Goal: Task Accomplishment & Management: Use online tool/utility

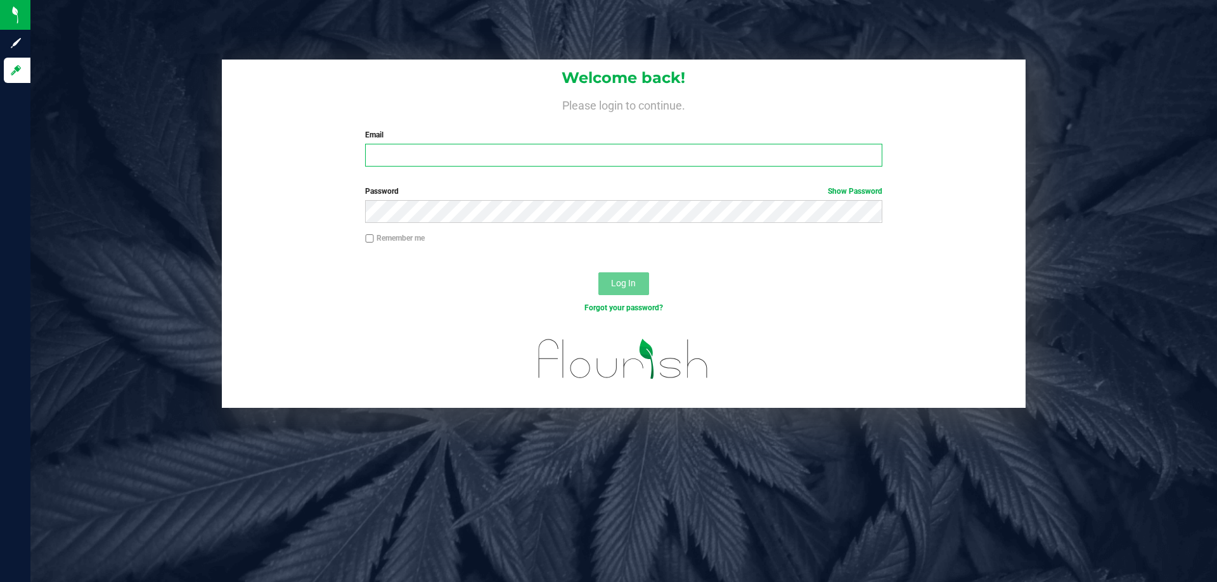
click at [528, 150] on input "Email" at bounding box center [623, 155] width 516 height 23
type input "mharvey@liveparallel.com"
click at [598, 272] on button "Log In" at bounding box center [623, 283] width 51 height 23
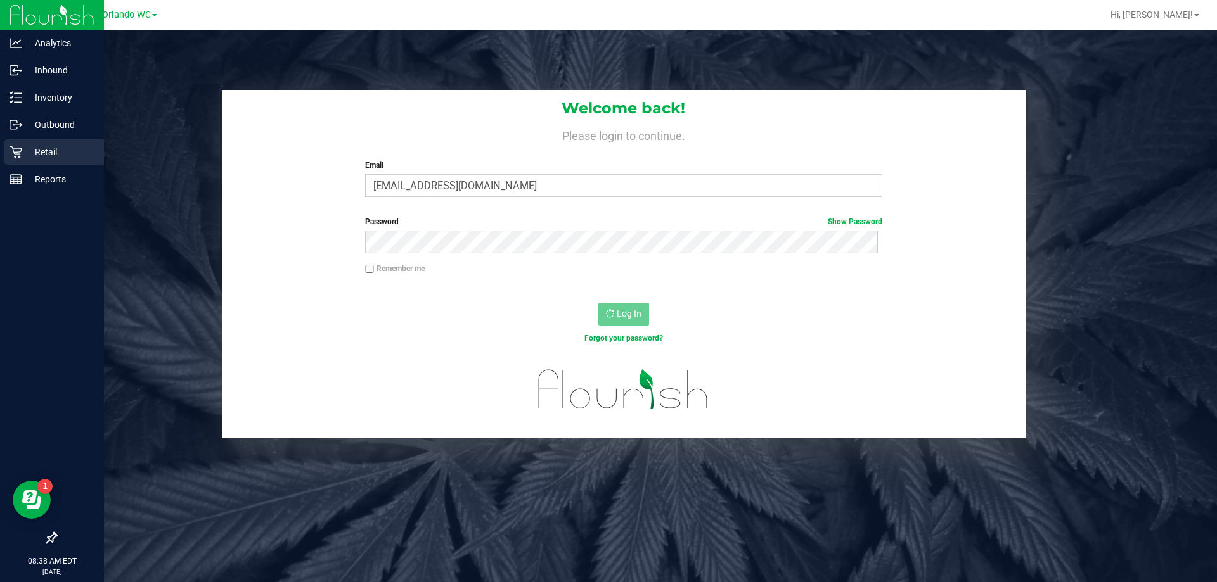
click at [30, 166] on link "Retail" at bounding box center [52, 152] width 104 height 27
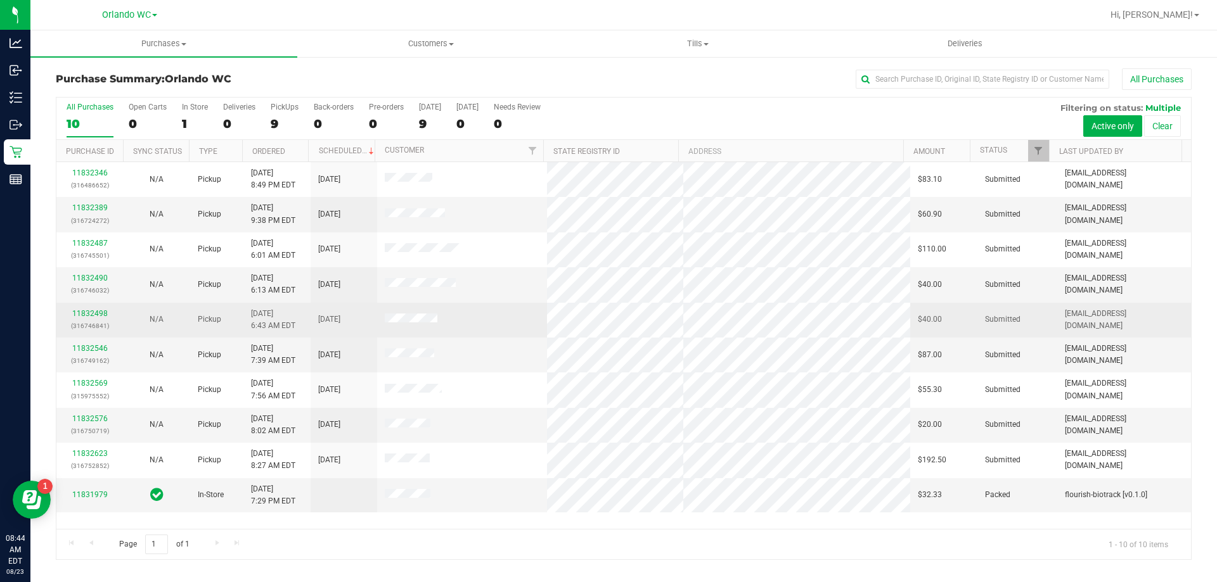
click at [506, 330] on td at bounding box center [462, 320] width 170 height 35
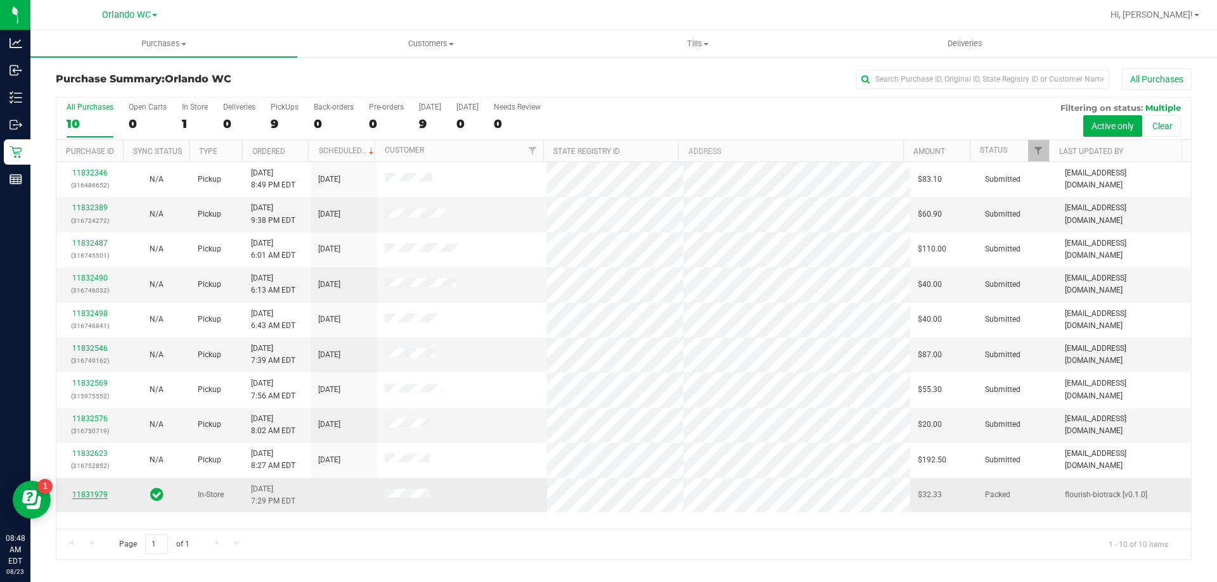
click at [94, 491] on link "11831979" at bounding box center [89, 494] width 35 height 9
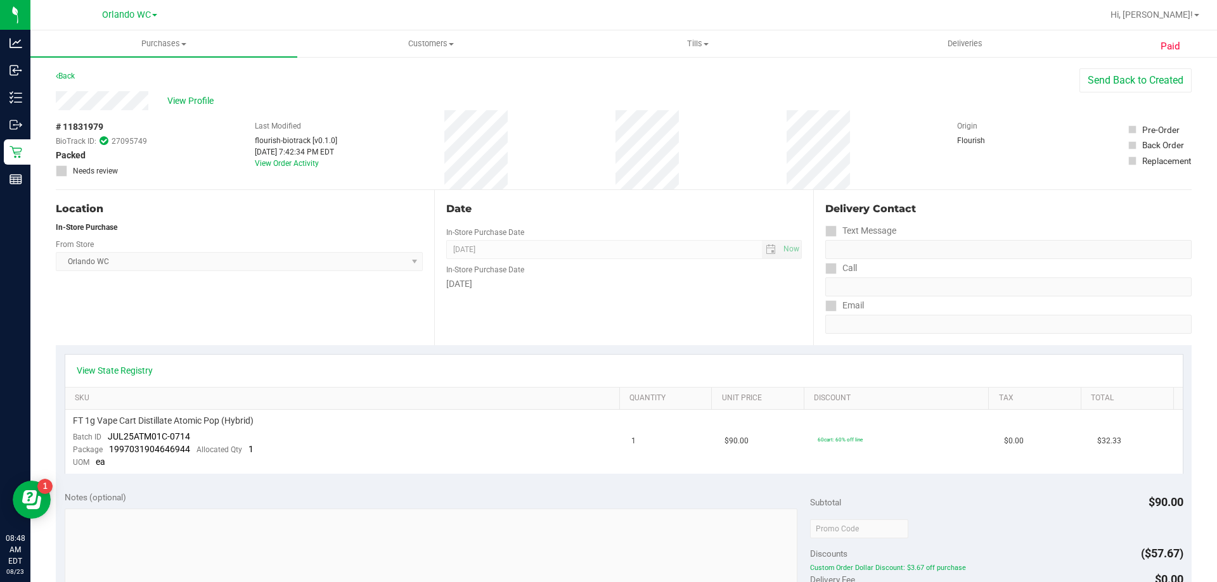
click at [167, 241] on div "[GEOGRAPHIC_DATA] WC Select Store [PERSON_NAME][GEOGRAPHIC_DATA] [PERSON_NAME][…" at bounding box center [239, 252] width 367 height 37
click at [688, 36] on uib-tab-heading "Tills Manage tills Reconcile e-payments" at bounding box center [697, 43] width 265 height 25
click at [637, 74] on span "Manage tills" at bounding box center [607, 76] width 86 height 11
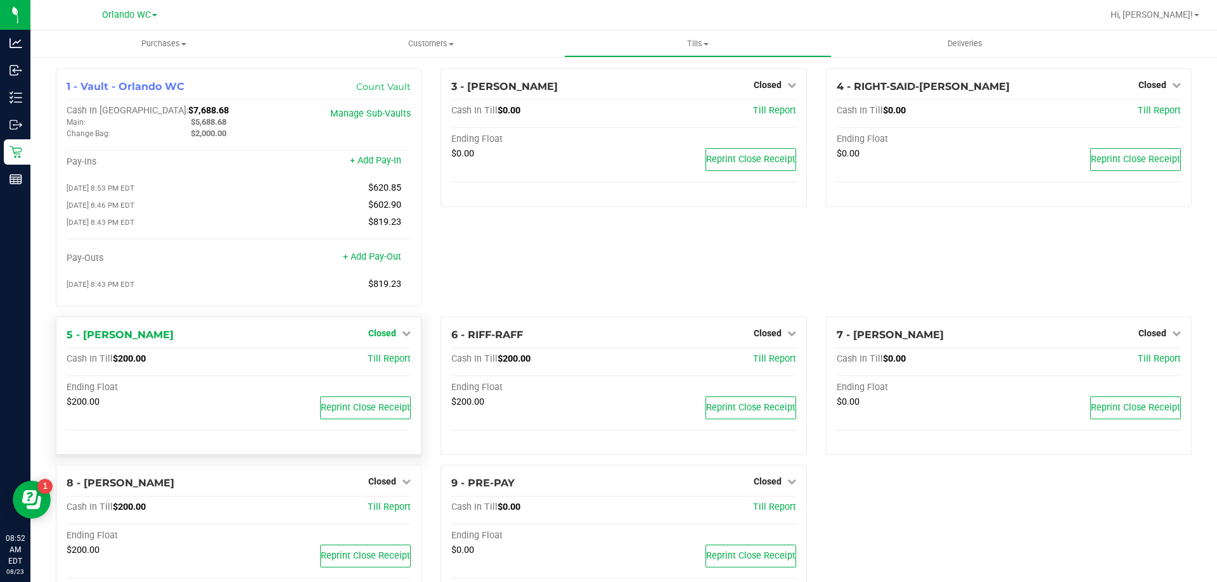
click at [385, 336] on span "Closed" at bounding box center [382, 333] width 28 height 10
click at [387, 361] on link "Open Till" at bounding box center [382, 359] width 34 height 10
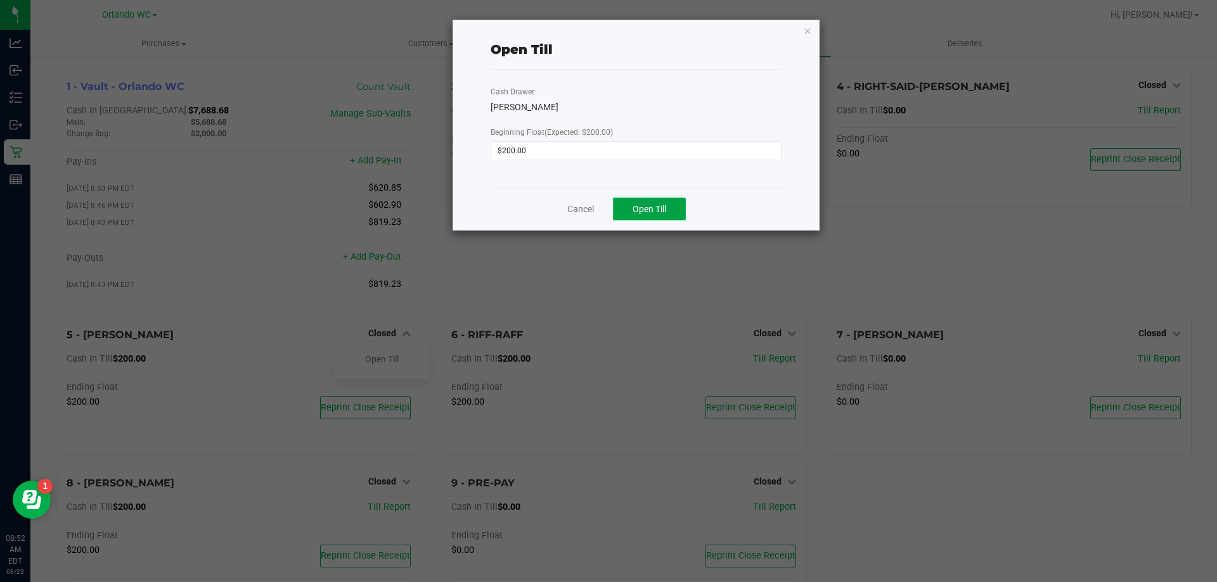
click at [656, 201] on button "Open Till" at bounding box center [649, 209] width 73 height 23
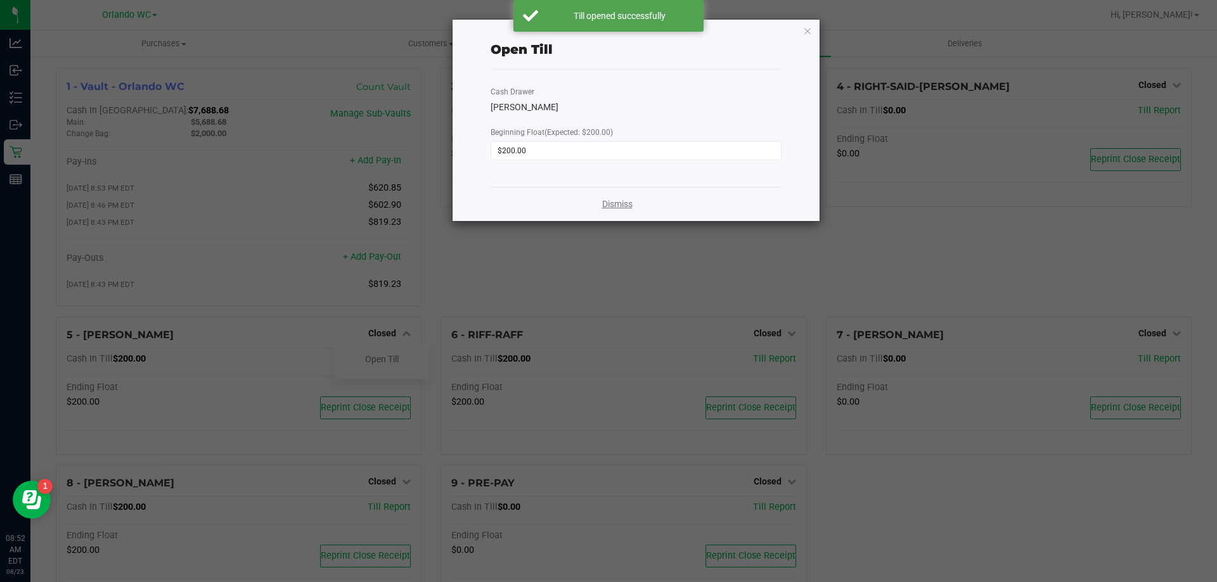
click at [615, 207] on link "Dismiss" at bounding box center [617, 204] width 30 height 13
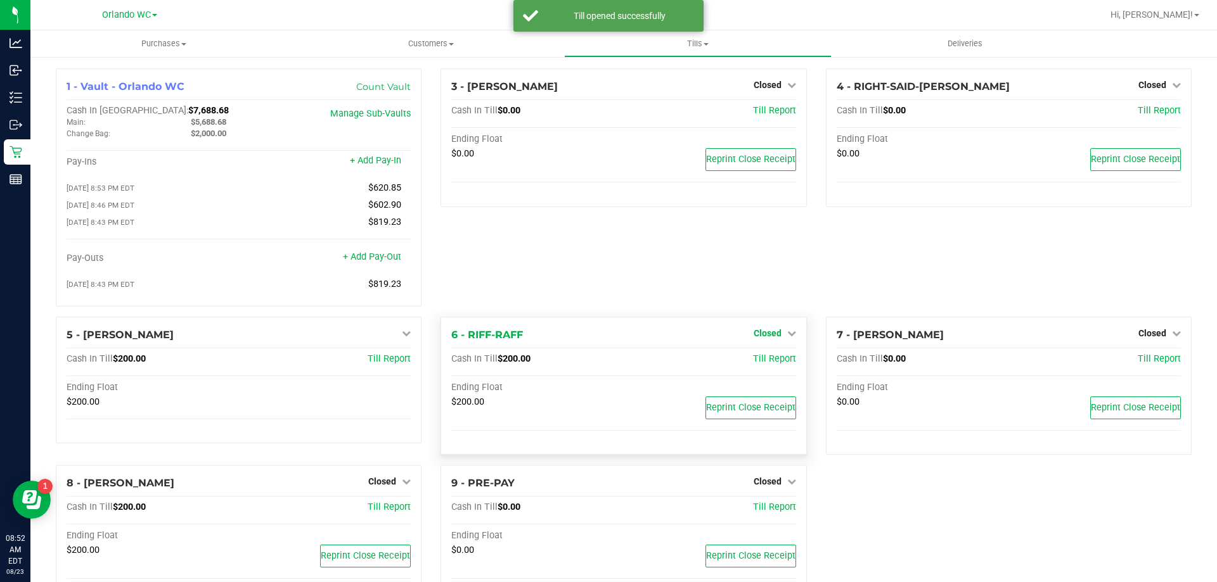
click at [758, 335] on span "Closed" at bounding box center [767, 333] width 28 height 10
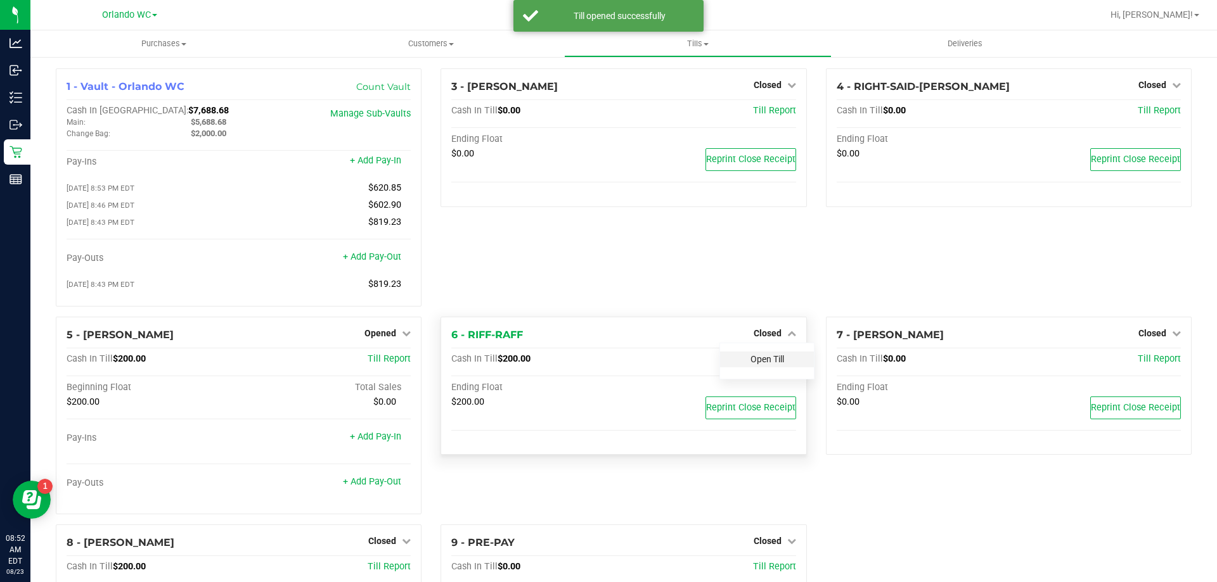
click at [760, 364] on link "Open Till" at bounding box center [767, 359] width 34 height 10
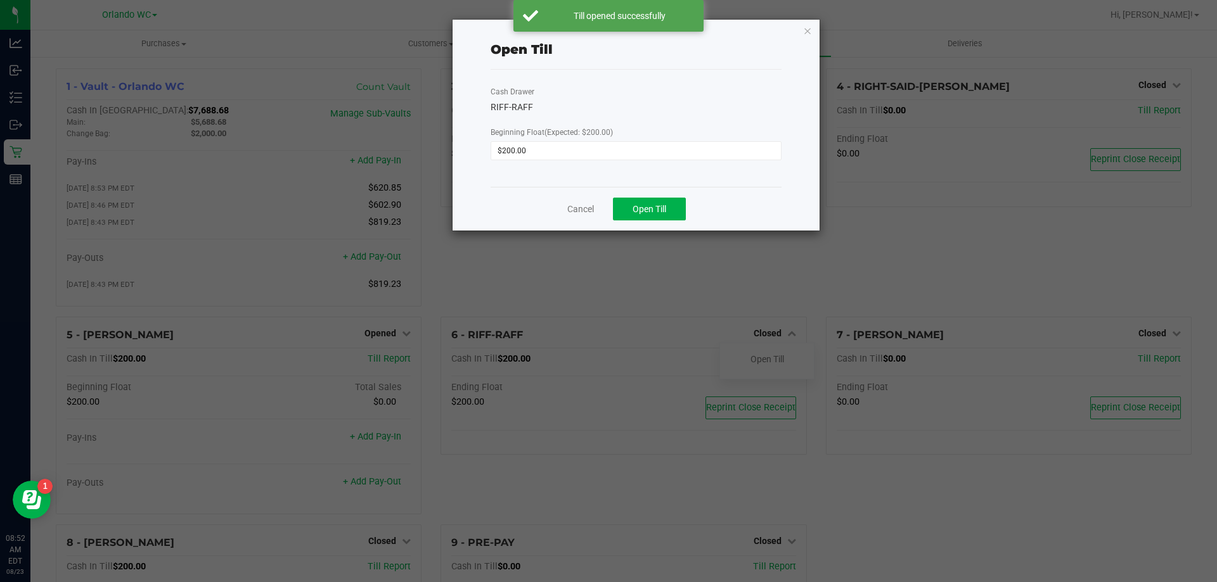
click at [632, 197] on div "Cancel Open Till" at bounding box center [635, 209] width 291 height 44
click at [627, 208] on button "Open Till" at bounding box center [649, 209] width 73 height 23
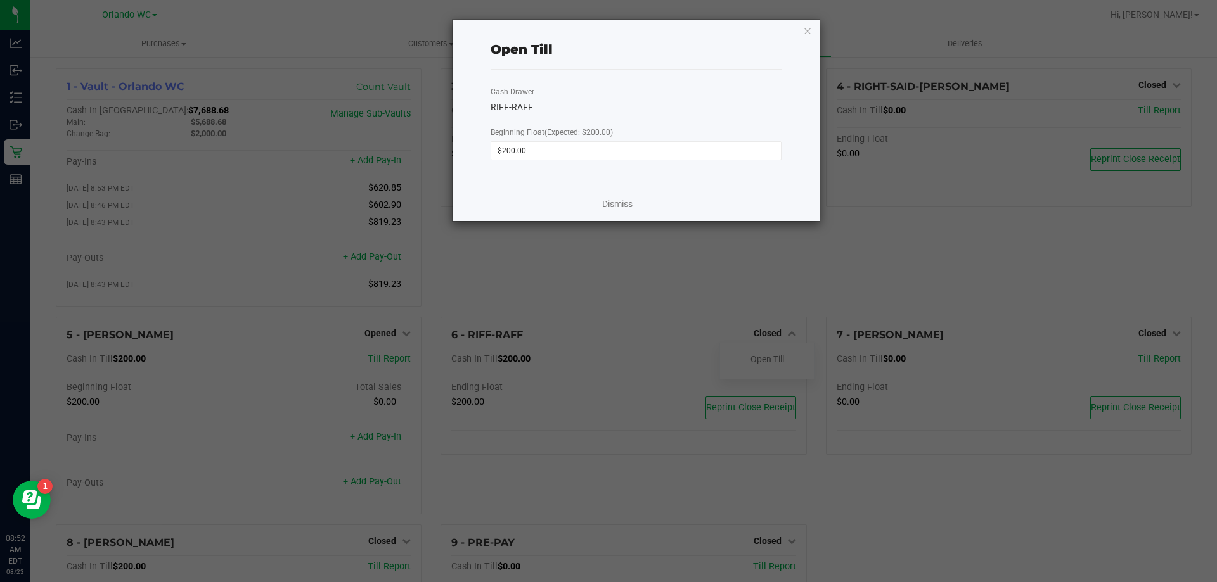
click at [613, 205] on link "Dismiss" at bounding box center [617, 204] width 30 height 13
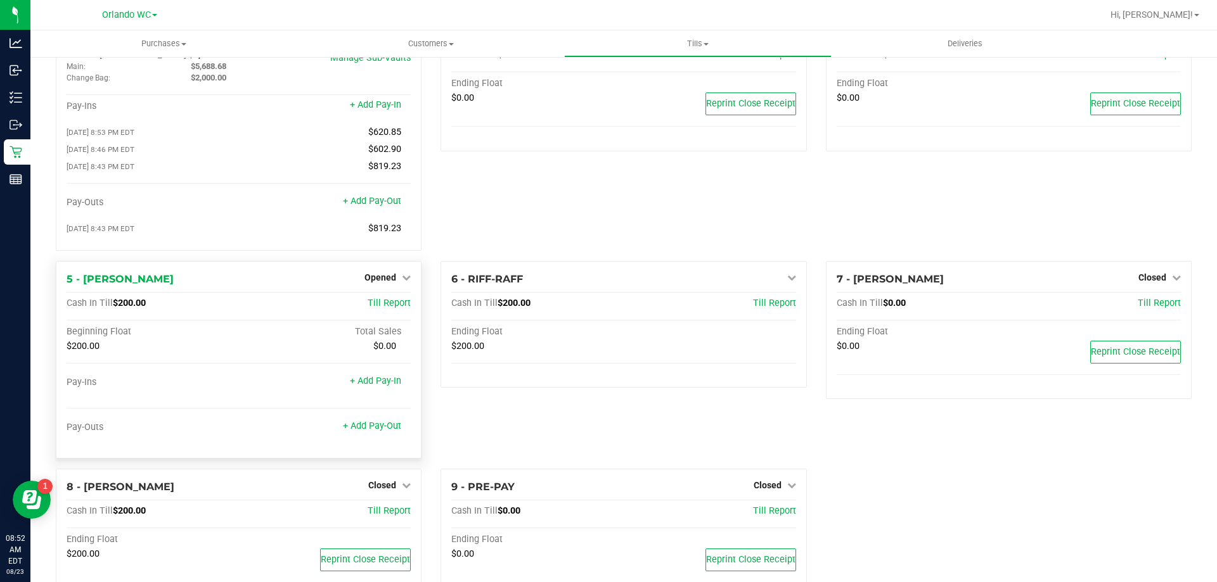
scroll to position [107, 0]
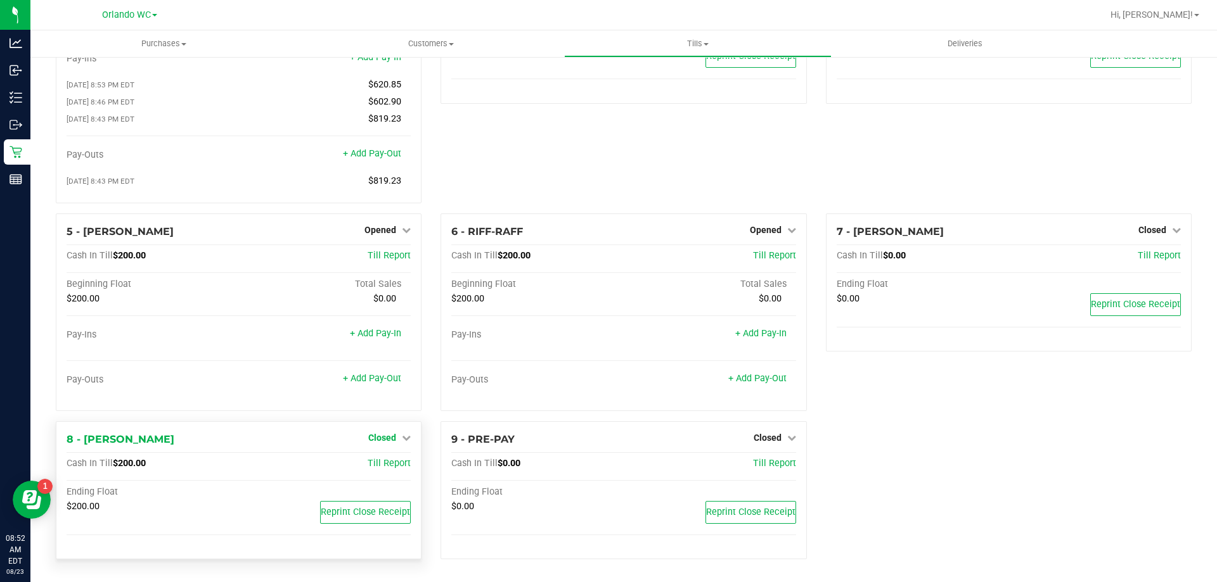
click at [381, 443] on span "Closed" at bounding box center [382, 438] width 28 height 10
click at [392, 463] on link "Open Till" at bounding box center [382, 464] width 34 height 10
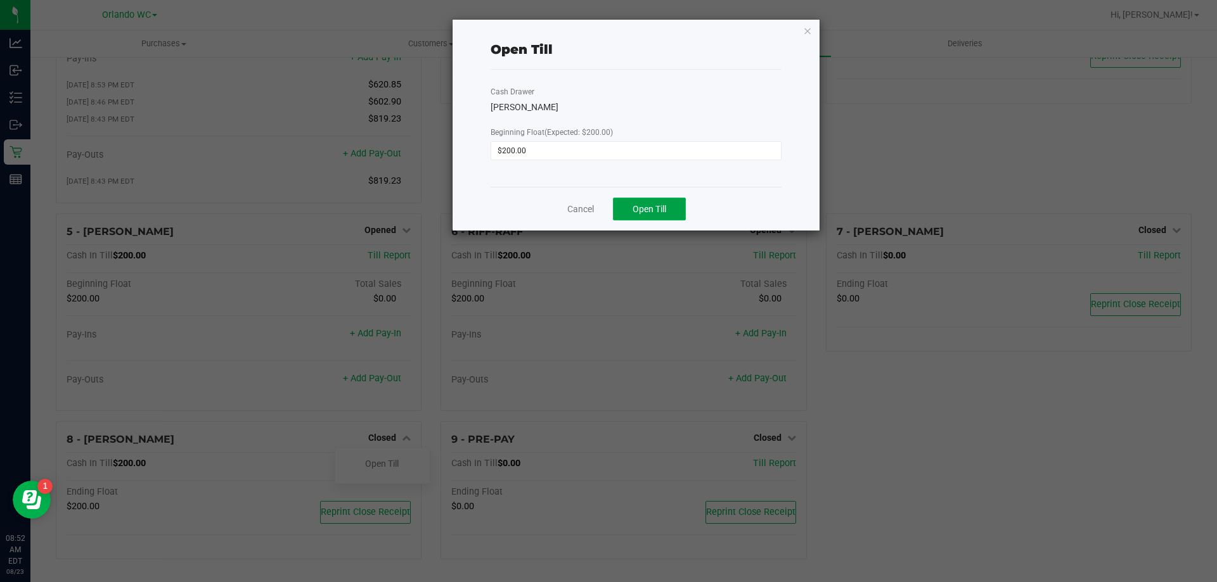
click at [633, 203] on button "Open Till" at bounding box center [649, 209] width 73 height 23
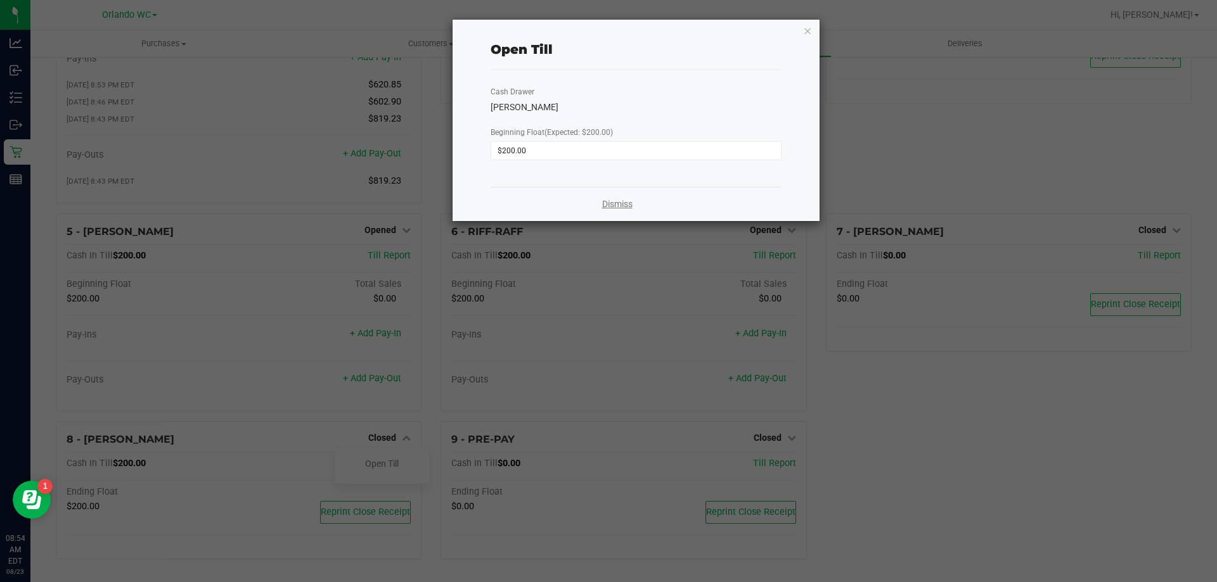
click at [621, 208] on link "Dismiss" at bounding box center [617, 204] width 30 height 13
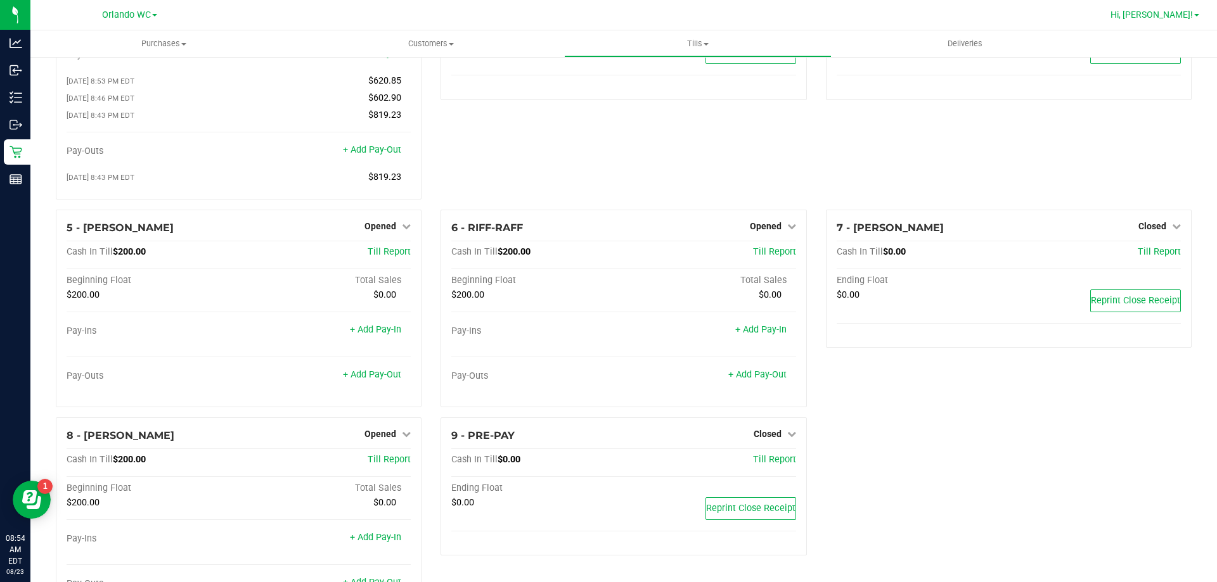
click at [1161, 16] on span "Hi, [PERSON_NAME]!" at bounding box center [1151, 15] width 82 height 10
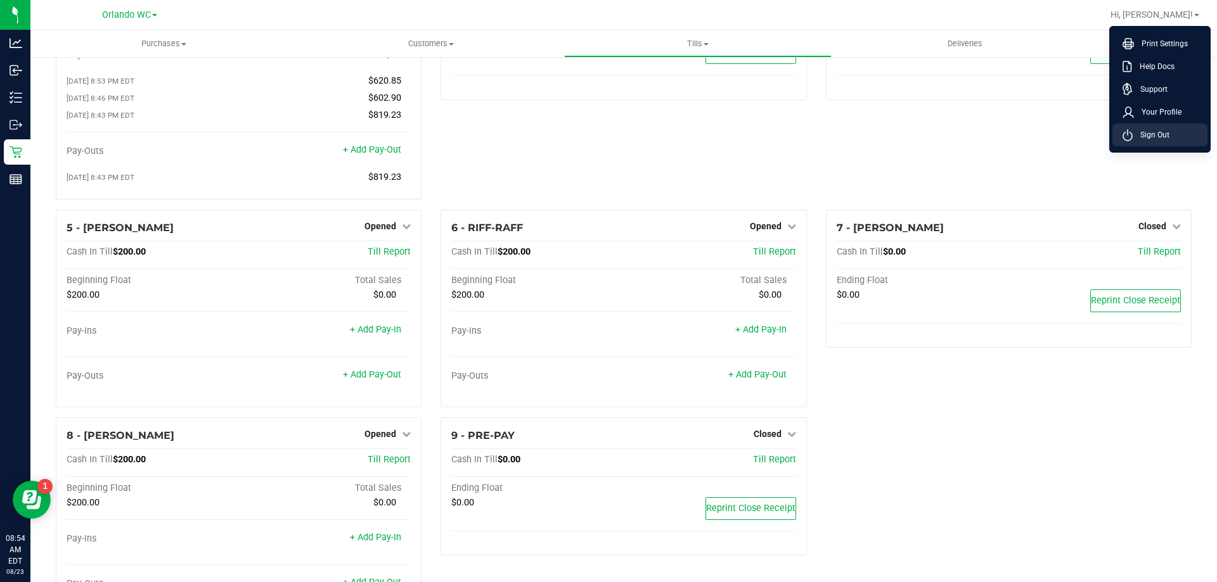
click at [1125, 139] on icon at bounding box center [1127, 135] width 10 height 12
